Goal: Task Accomplishment & Management: Manage account settings

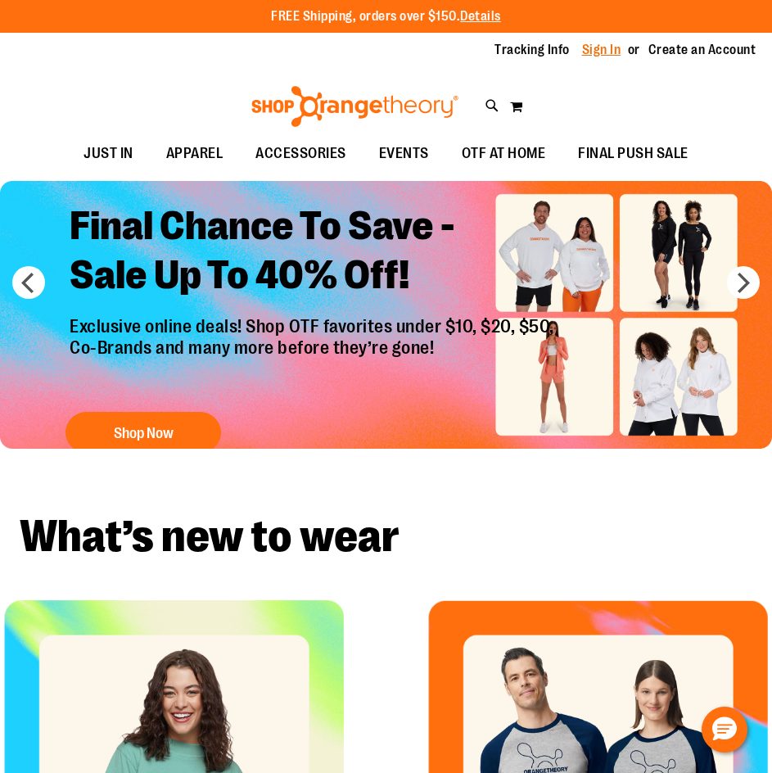
drag, startPoint x: 0, startPoint y: 0, endPoint x: 594, endPoint y: 58, distance: 596.5
click at [594, 58] on link "Sign In" at bounding box center [601, 50] width 39 height 18
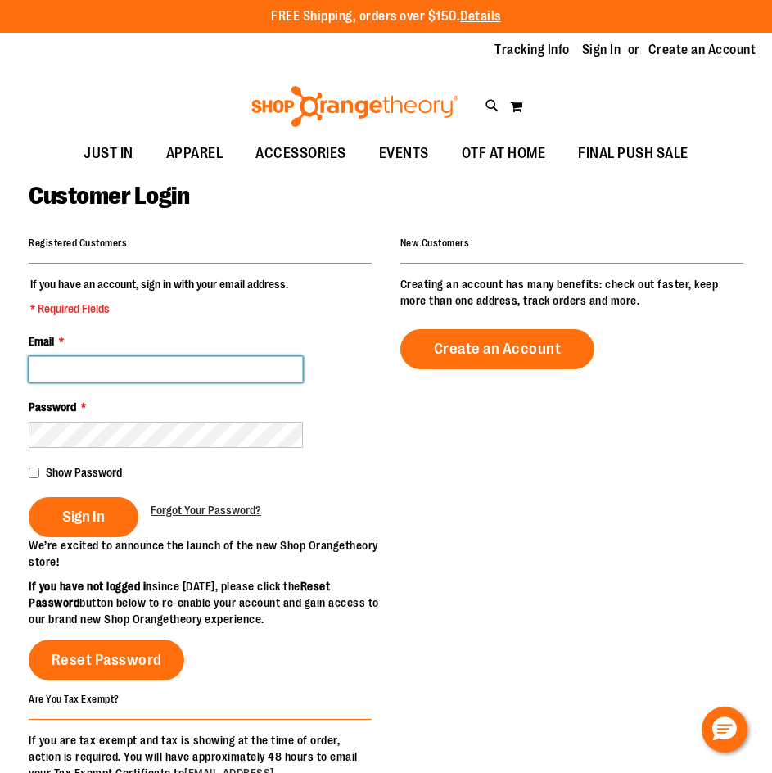
click at [163, 368] on input "Email *" at bounding box center [166, 369] width 274 height 26
type input "**"
